Goal: Find specific page/section: Locate a particular part of the current website

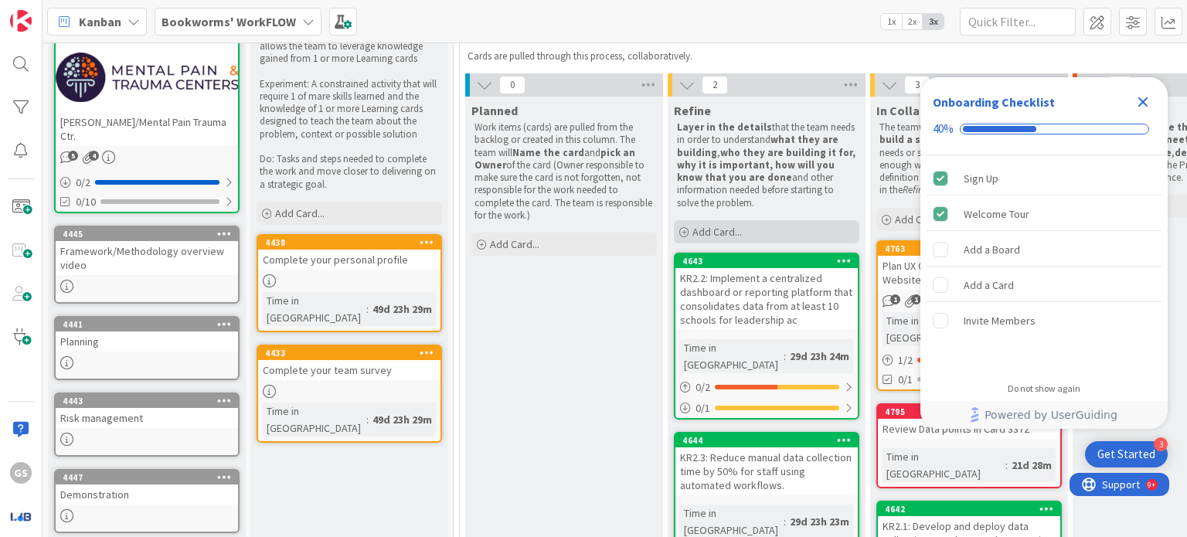
scroll to position [194, 0]
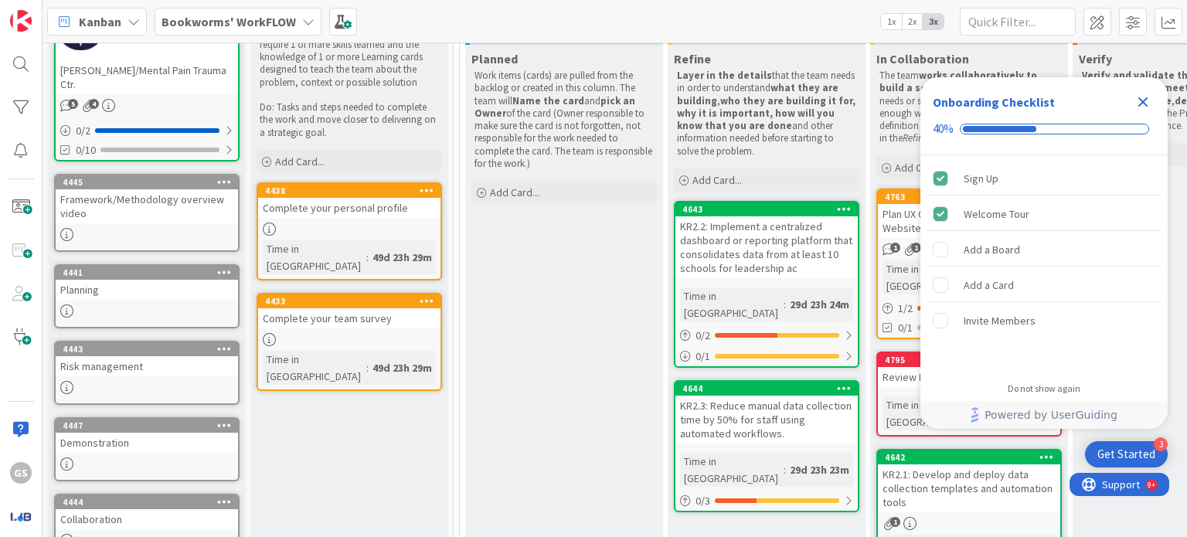
click at [753, 402] on div "KR2.3: Reduce manual data collection time by 50% for staff using automated work…" at bounding box center [766, 420] width 182 height 48
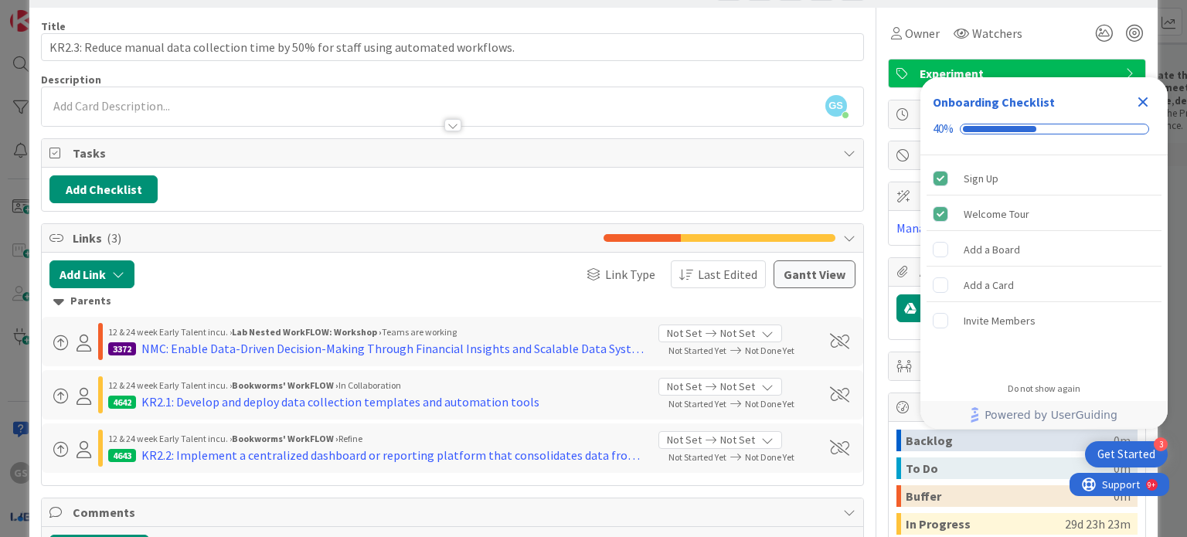
scroll to position [85, 0]
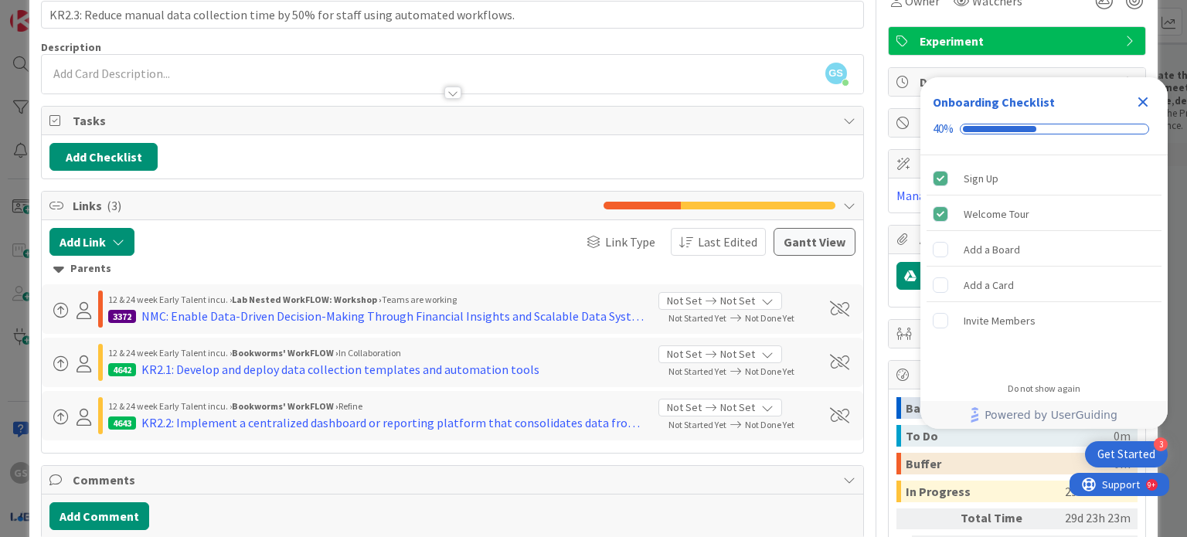
click at [1143, 100] on icon "Close Checklist" at bounding box center [1143, 102] width 10 height 10
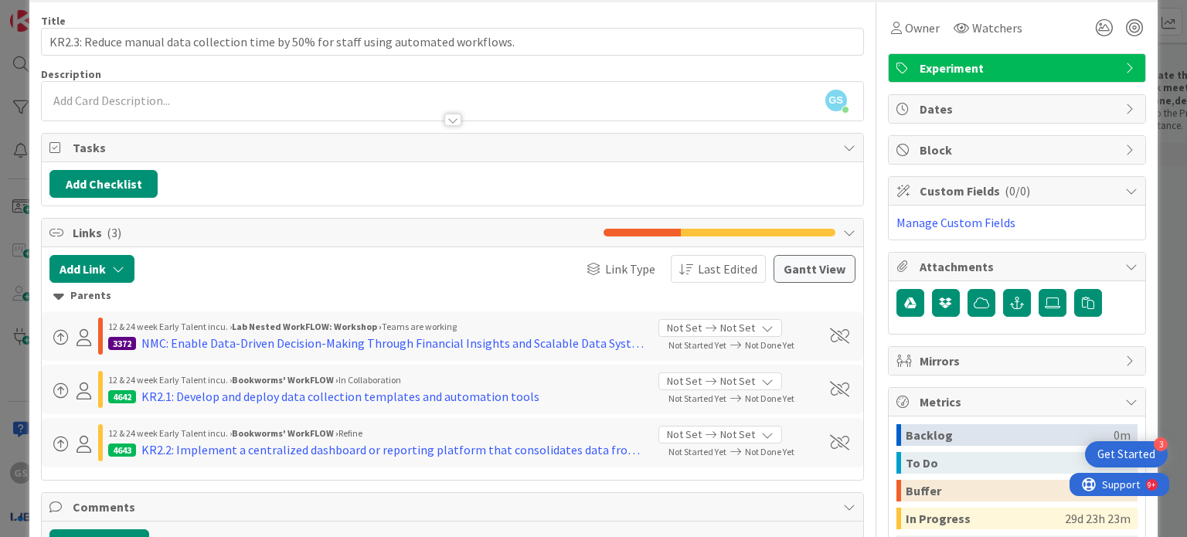
scroll to position [0, 0]
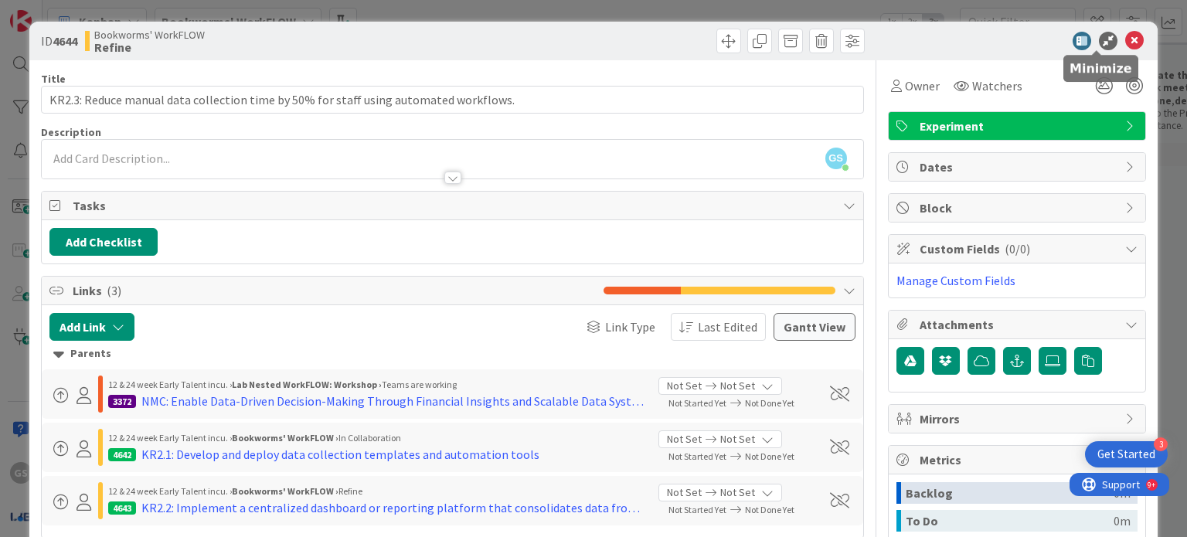
click at [1099, 39] on icon at bounding box center [1108, 41] width 19 height 19
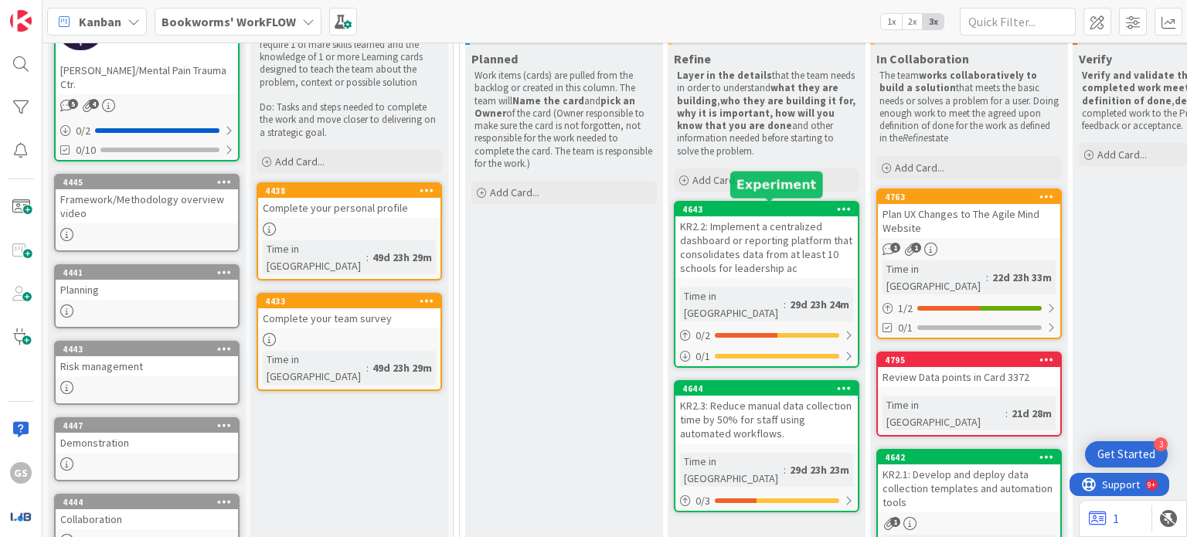
click at [791, 212] on div "4643" at bounding box center [769, 209] width 175 height 11
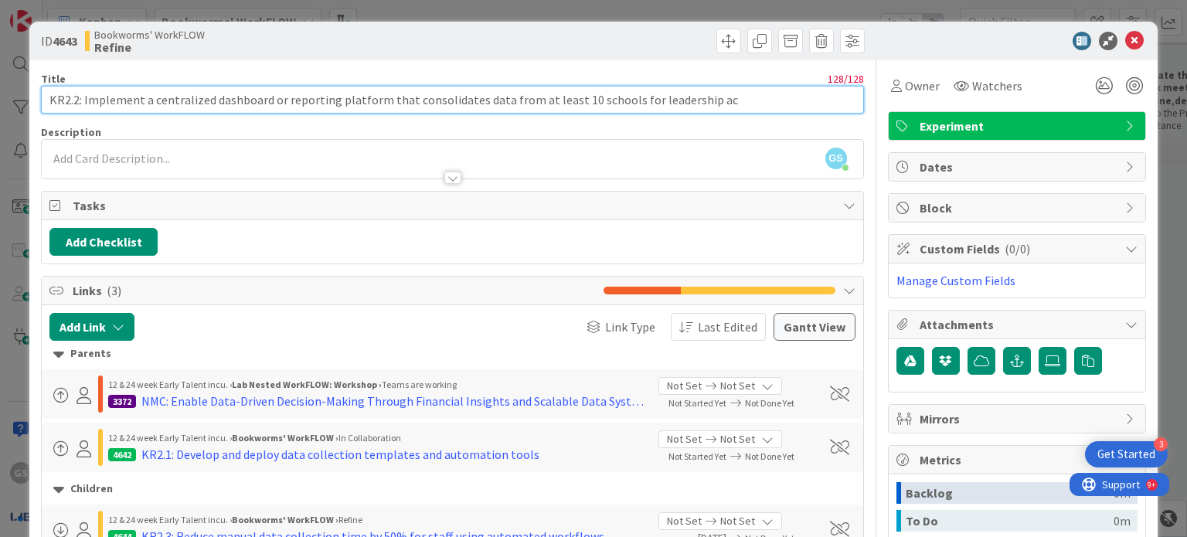
click at [583, 98] on input "KR2.2: Implement a centralized dashboard or reporting platform that consolidate…" at bounding box center [452, 100] width 822 height 28
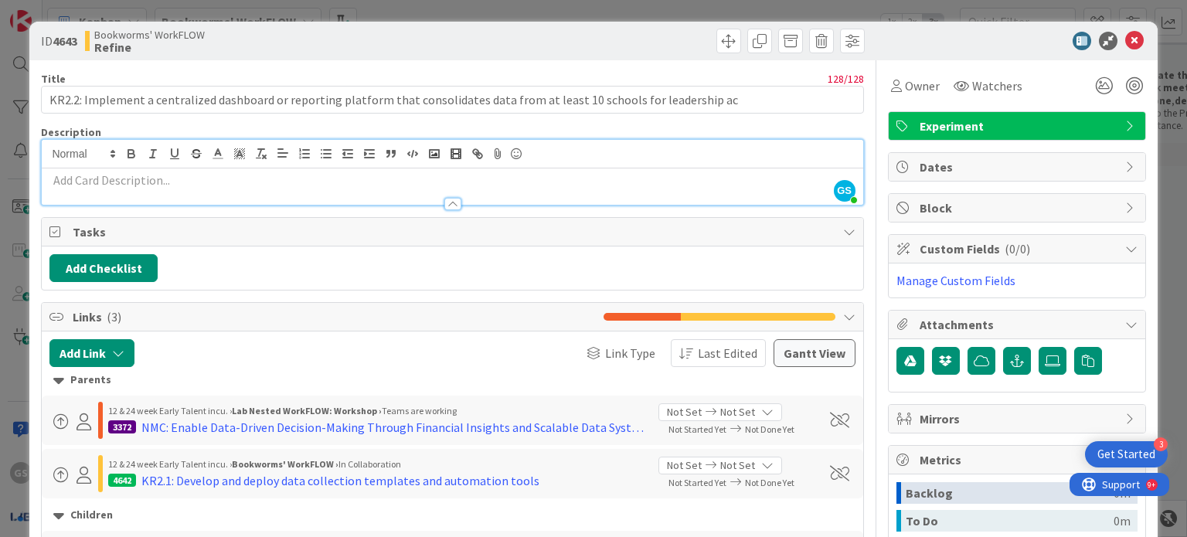
click at [699, 160] on div "GS [PERSON_NAME] just joined" at bounding box center [452, 172] width 820 height 65
click at [1125, 36] on icon at bounding box center [1134, 41] width 19 height 19
